Goal: Task Accomplishment & Management: Complete application form

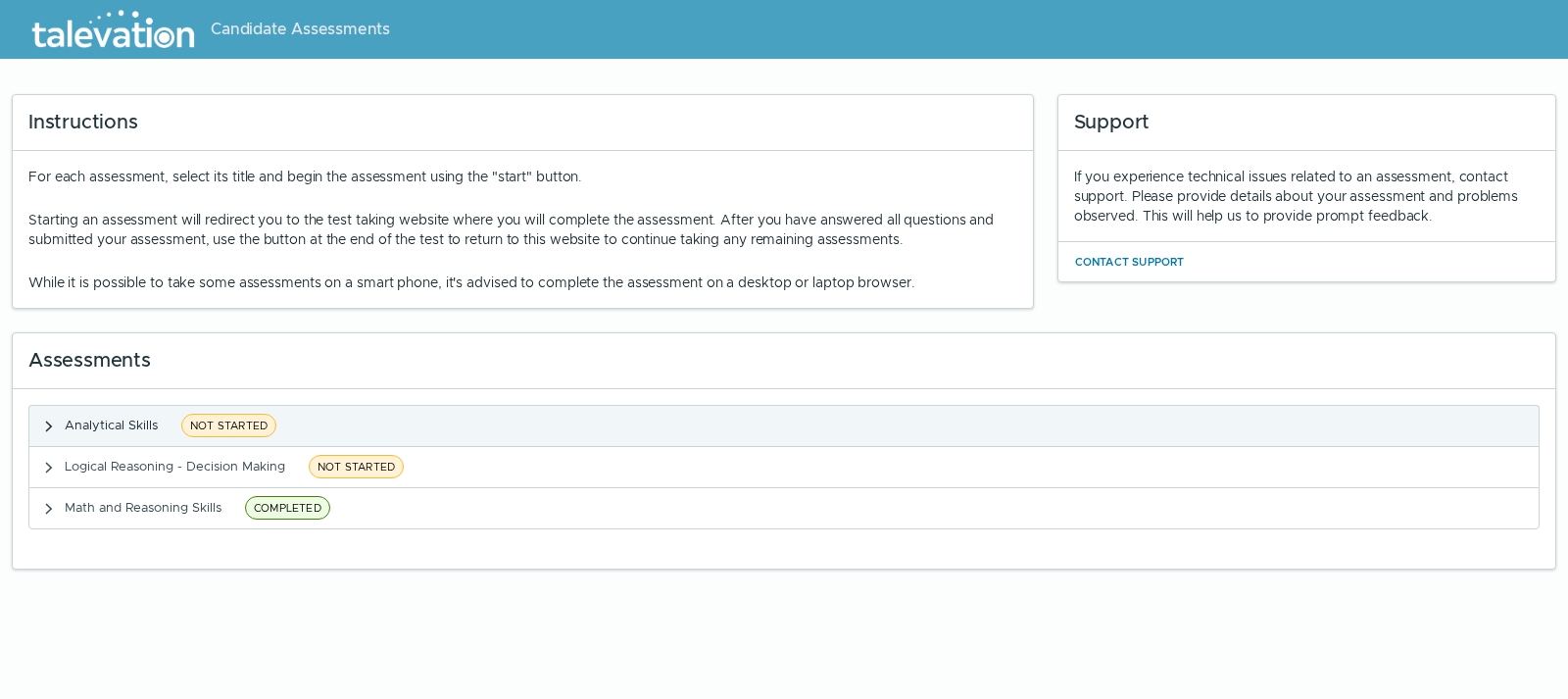
click at [179, 420] on clr-accordion-title "Analytical Skills NOT STARTED" at bounding box center [173, 426] width 217 height 25
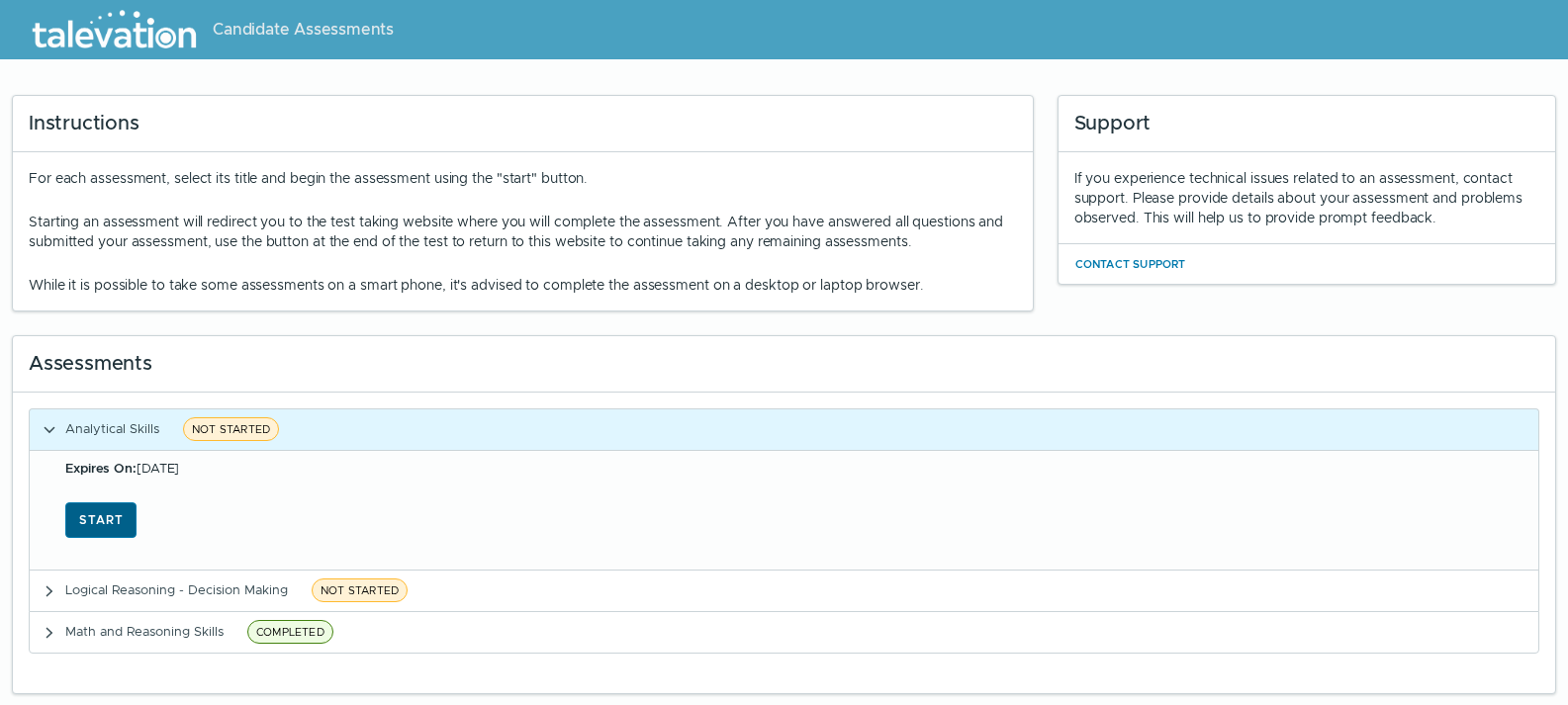
click at [103, 517] on button "Start" at bounding box center [101, 521] width 71 height 36
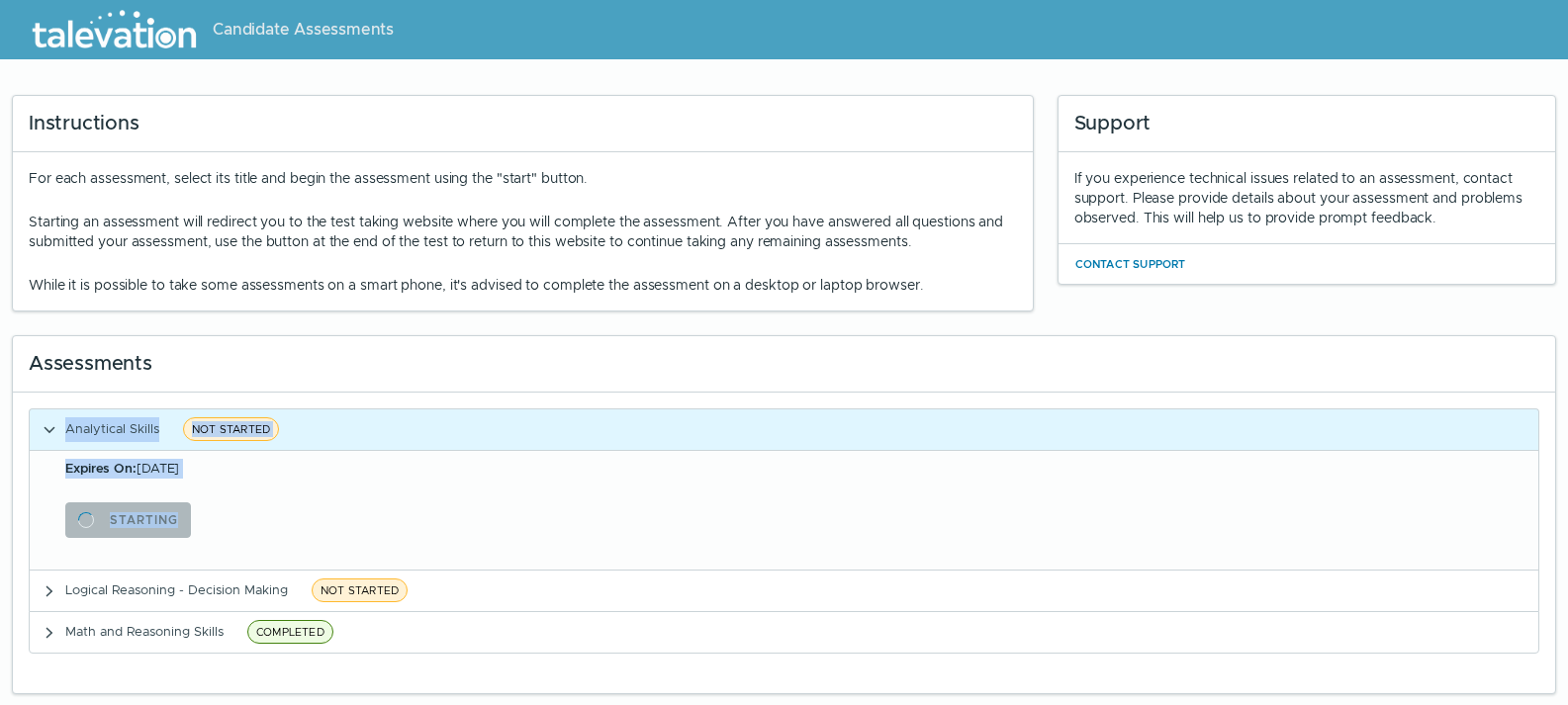
drag, startPoint x: 831, startPoint y: 520, endPoint x: 1247, endPoint y: 330, distance: 457.3
click at [1247, 330] on div "Assessments Analytical Skills NOT STARTED Expires On: Oct 10, 2025 Starting Log…" at bounding box center [784, 503] width 1568 height 383
click at [1202, 347] on div "Assessments" at bounding box center [784, 364] width 1542 height 57
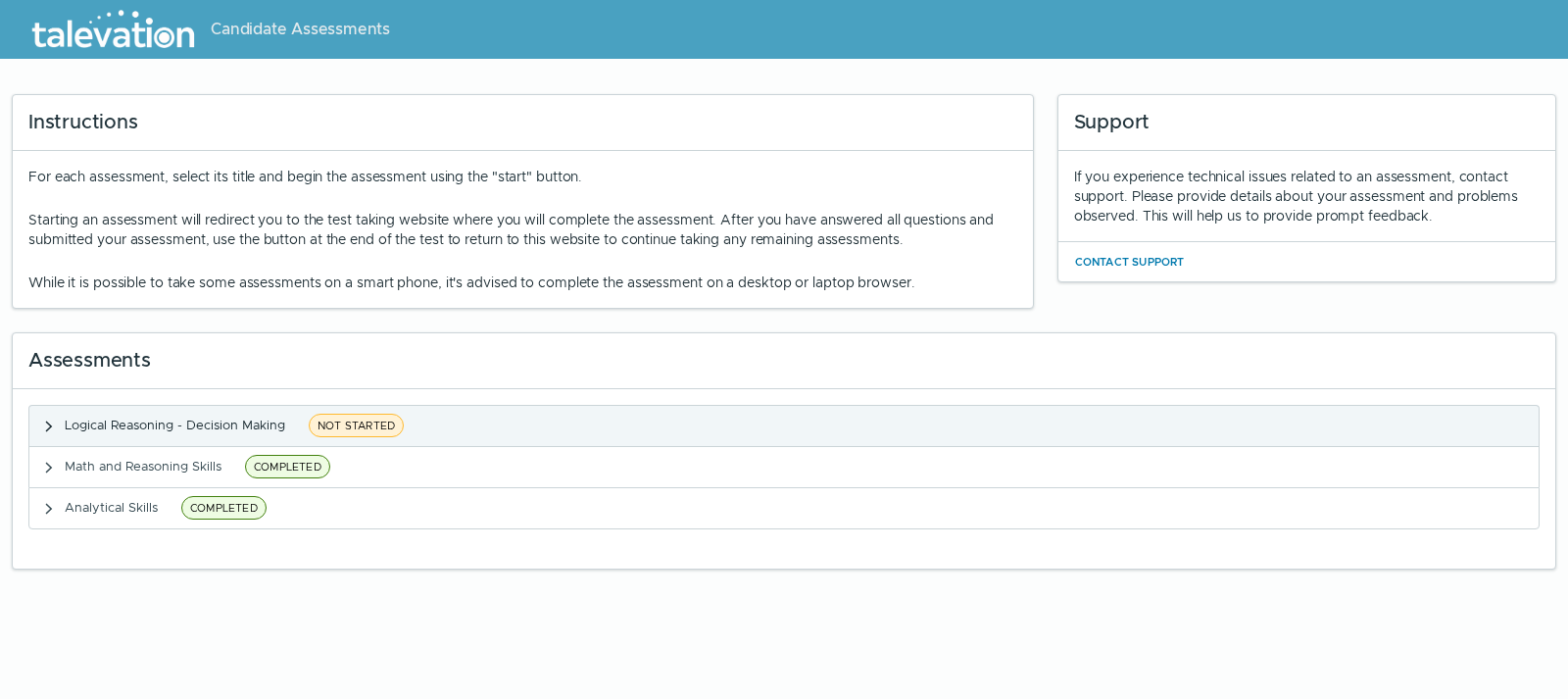
click at [310, 432] on span "NOT STARTED" at bounding box center [356, 426] width 95 height 24
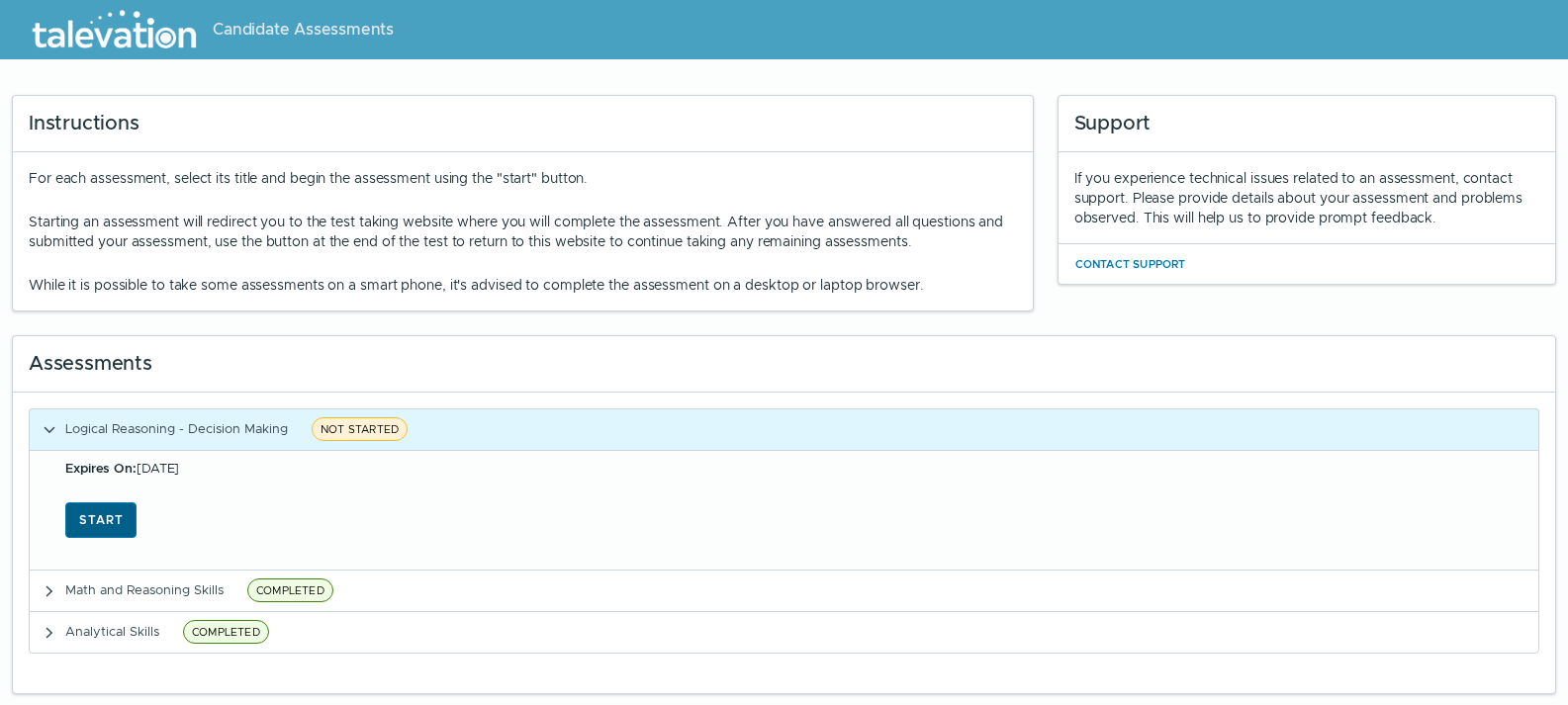
click at [90, 520] on button "Start" at bounding box center [101, 521] width 71 height 36
